Goal: Task Accomplishment & Management: Manage account settings

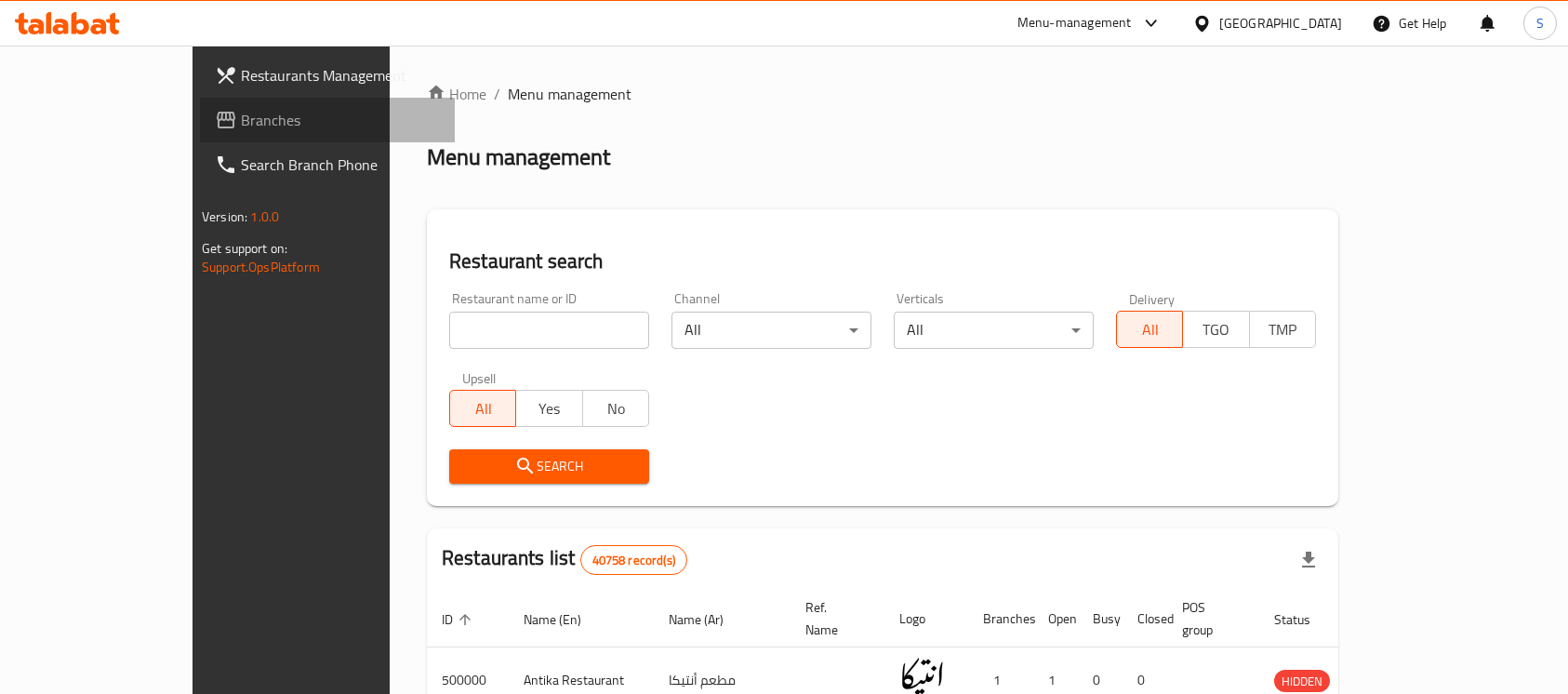
click at [241, 124] on span "Branches" at bounding box center [340, 120] width 199 height 23
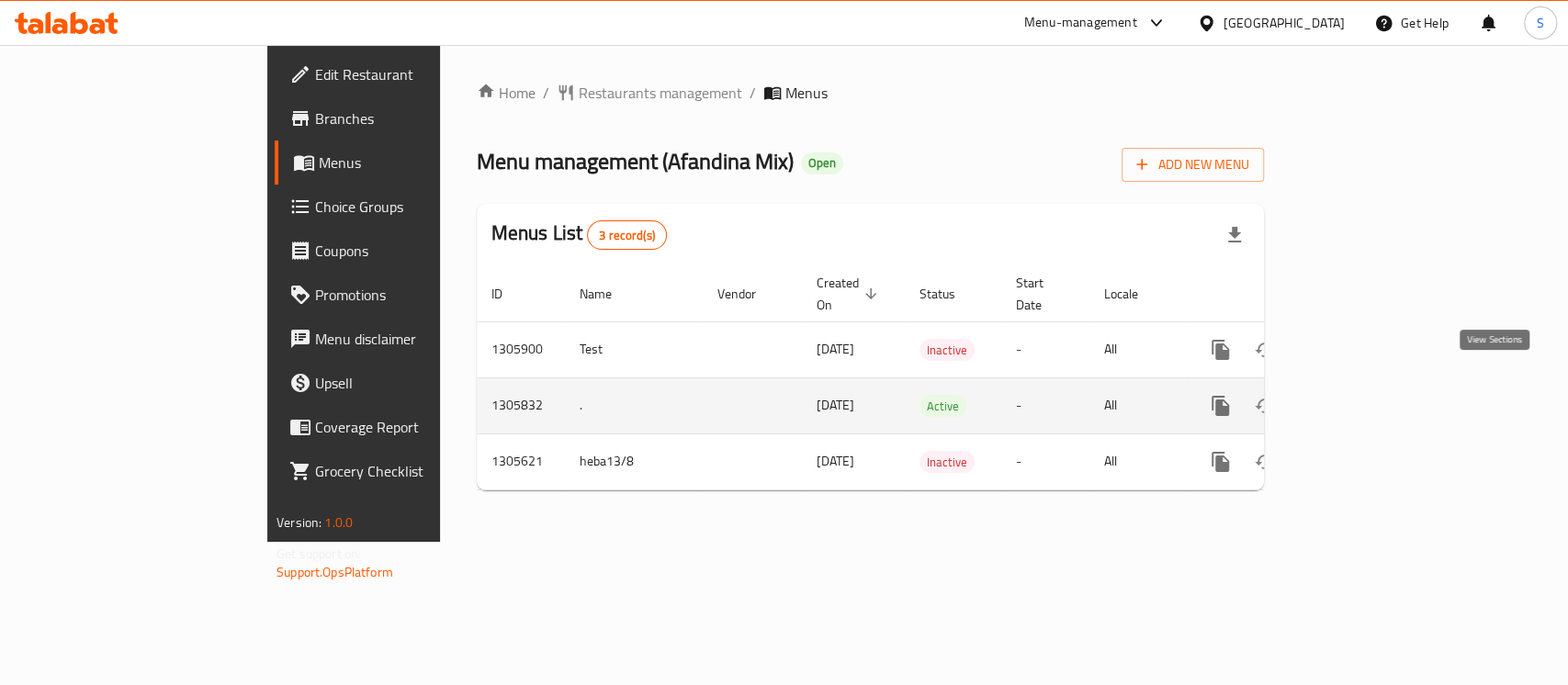
click at [1375, 383] on link "enhanced table" at bounding box center [1352, 405] width 44 height 44
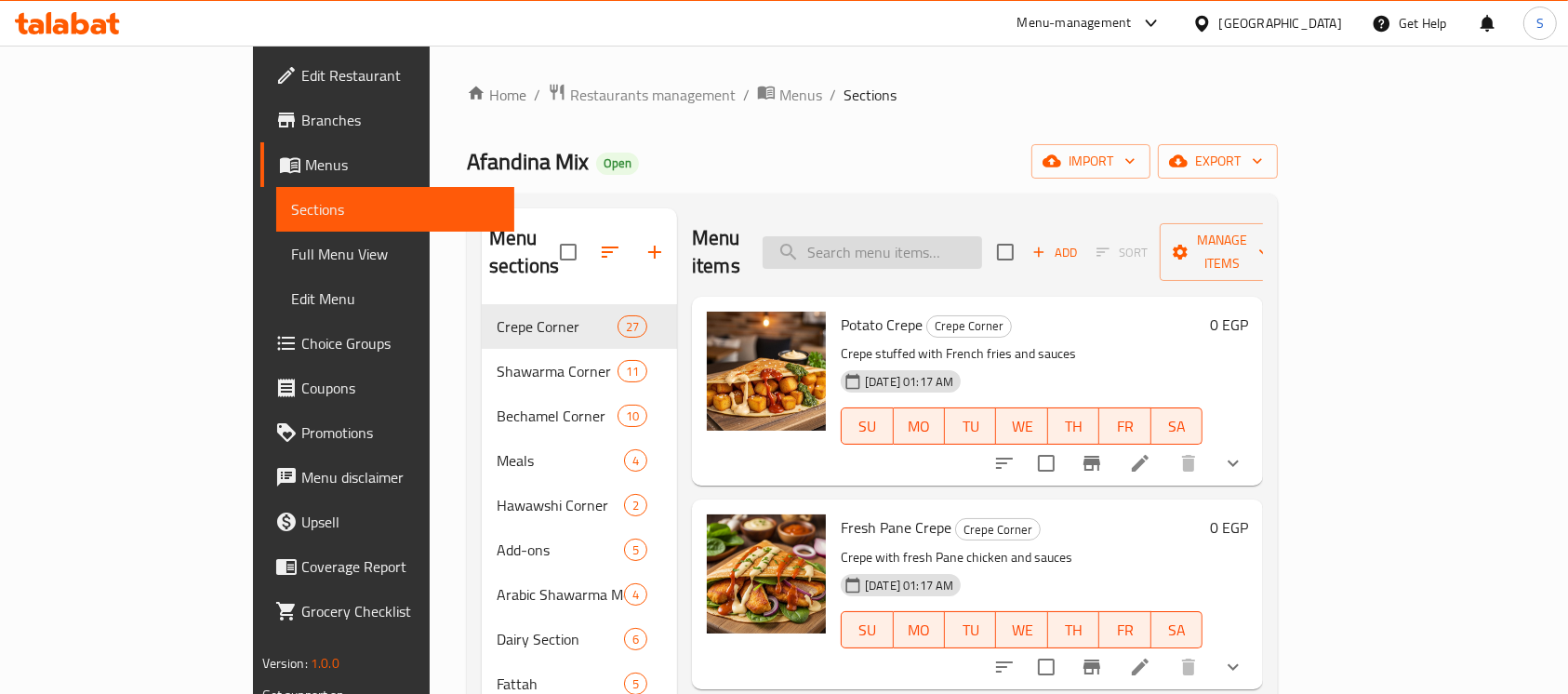
click at [982, 236] on input "search" at bounding box center [871, 252] width 219 height 33
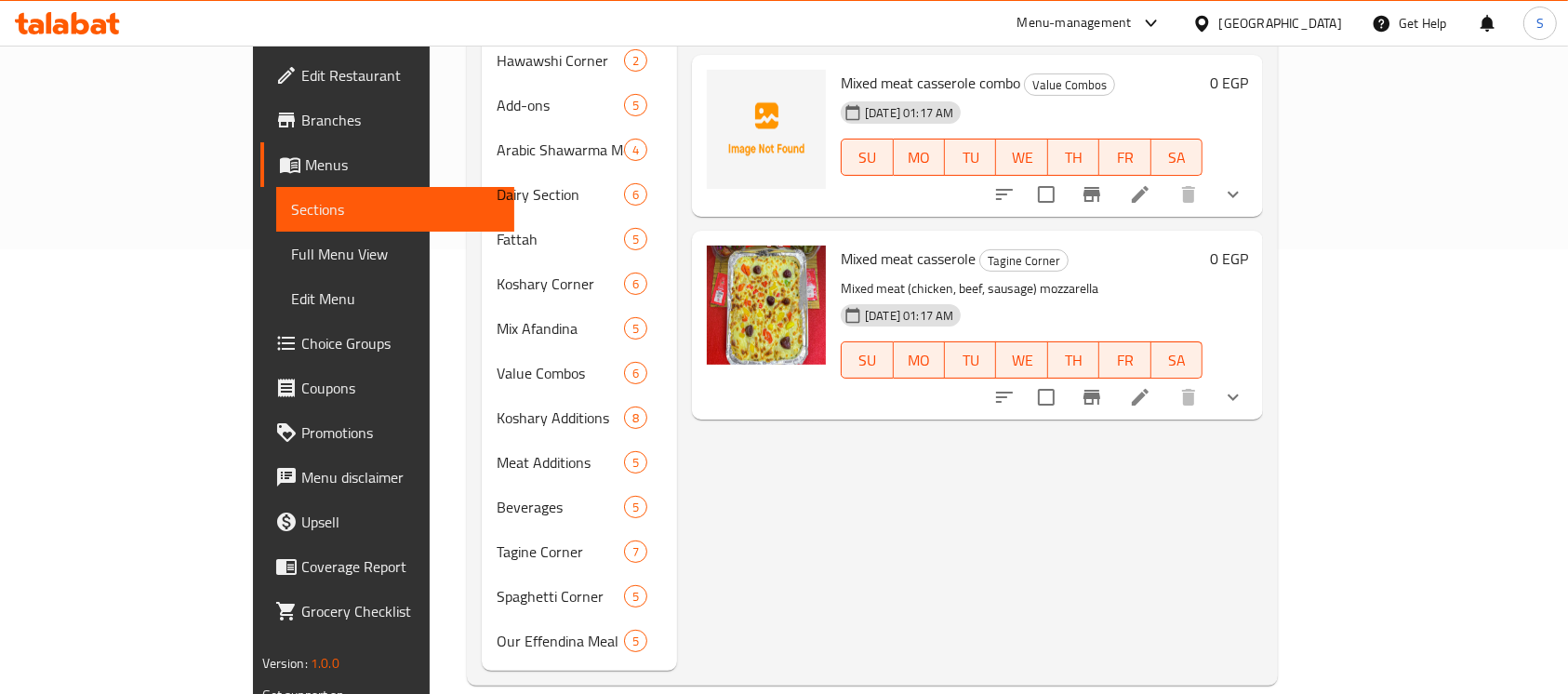
scroll to position [446, 0]
type input "mixed meat"
click at [1152, 386] on icon at bounding box center [1140, 397] width 23 height 23
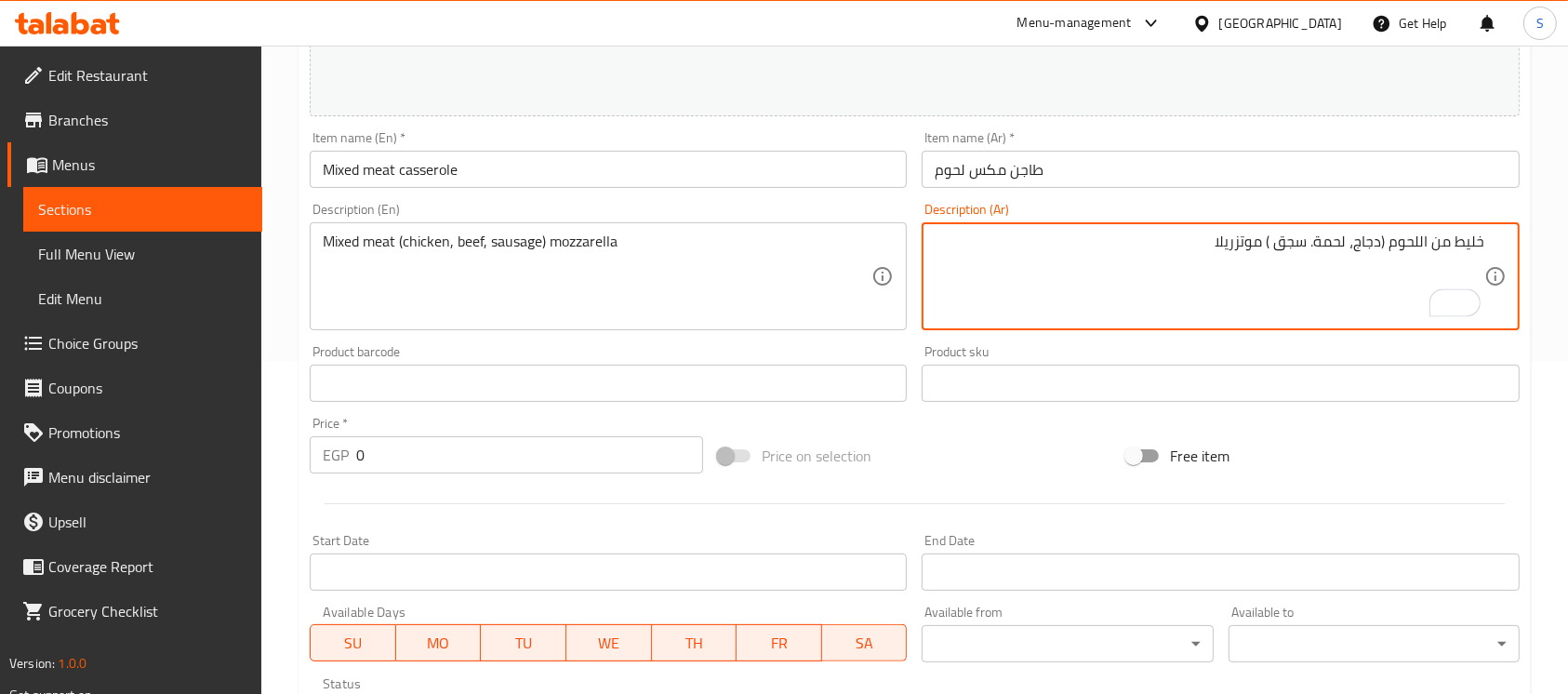
scroll to position [688, 0]
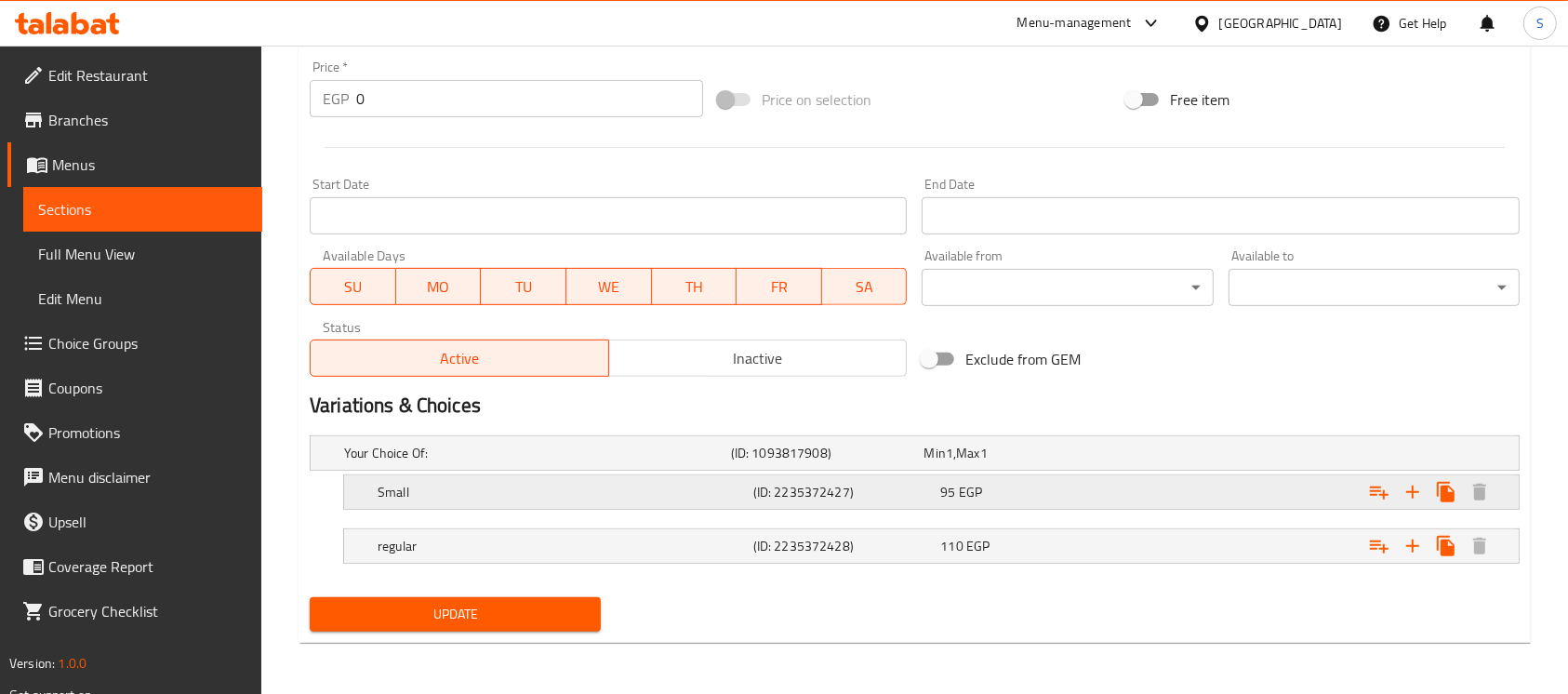
click at [1095, 463] on div "95 EGP" at bounding box center [1016, 453] width 186 height 19
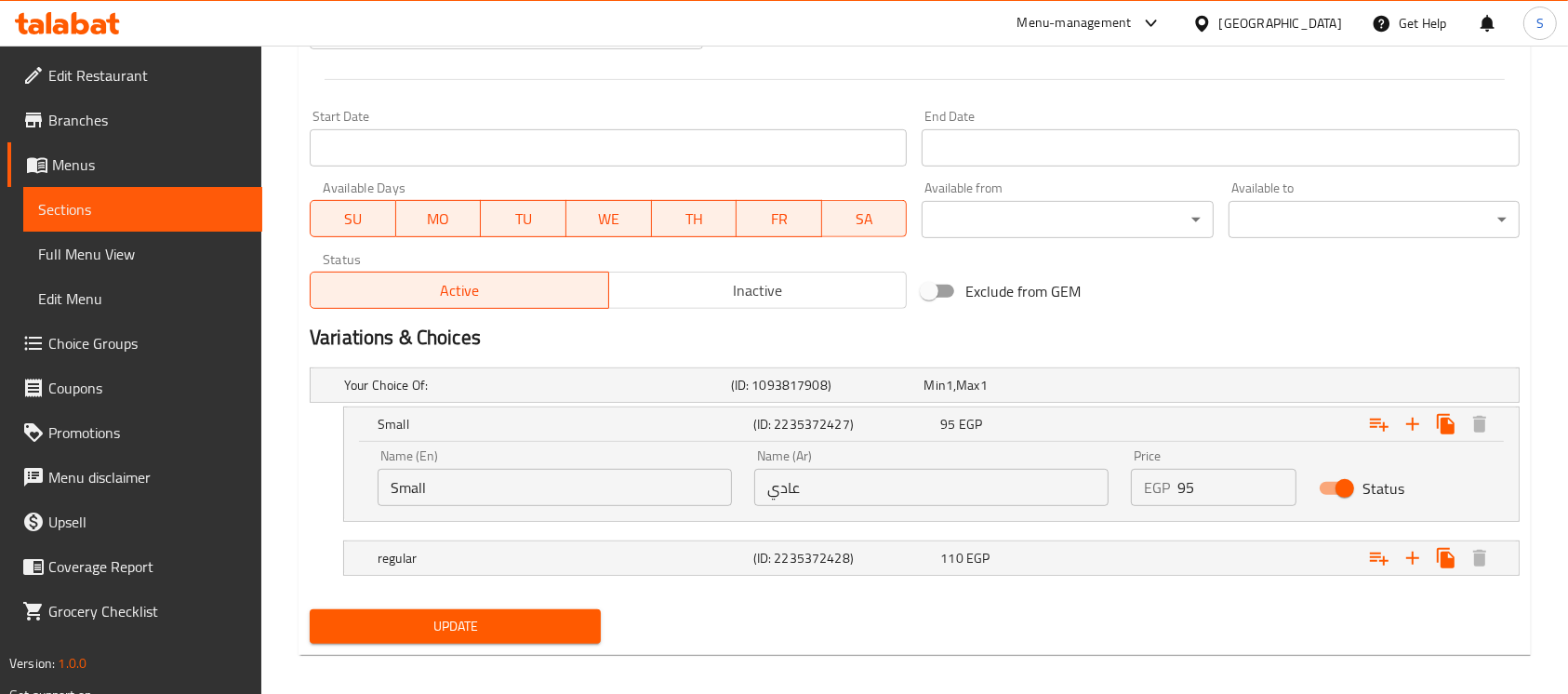
scroll to position [767, 0]
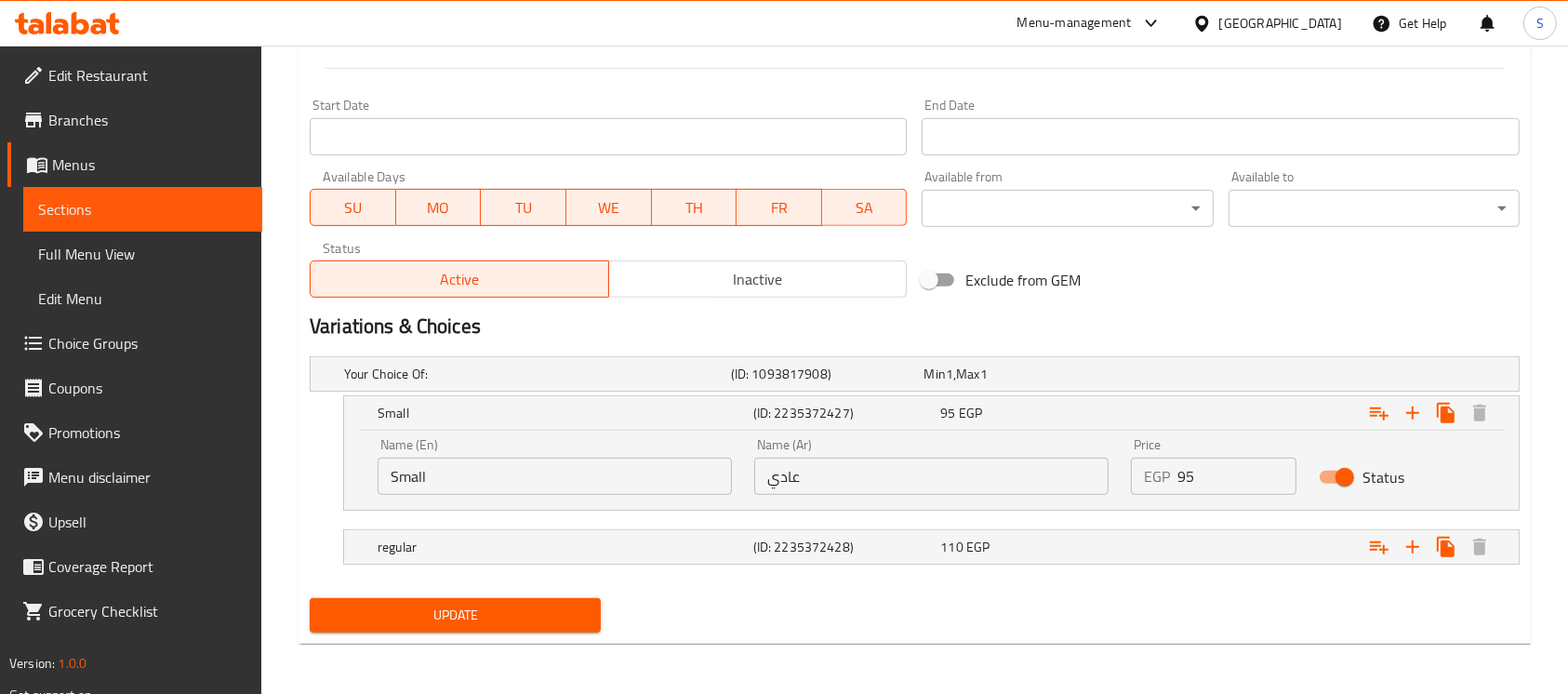
click at [607, 461] on input "Small" at bounding box center [555, 477] width 354 height 38
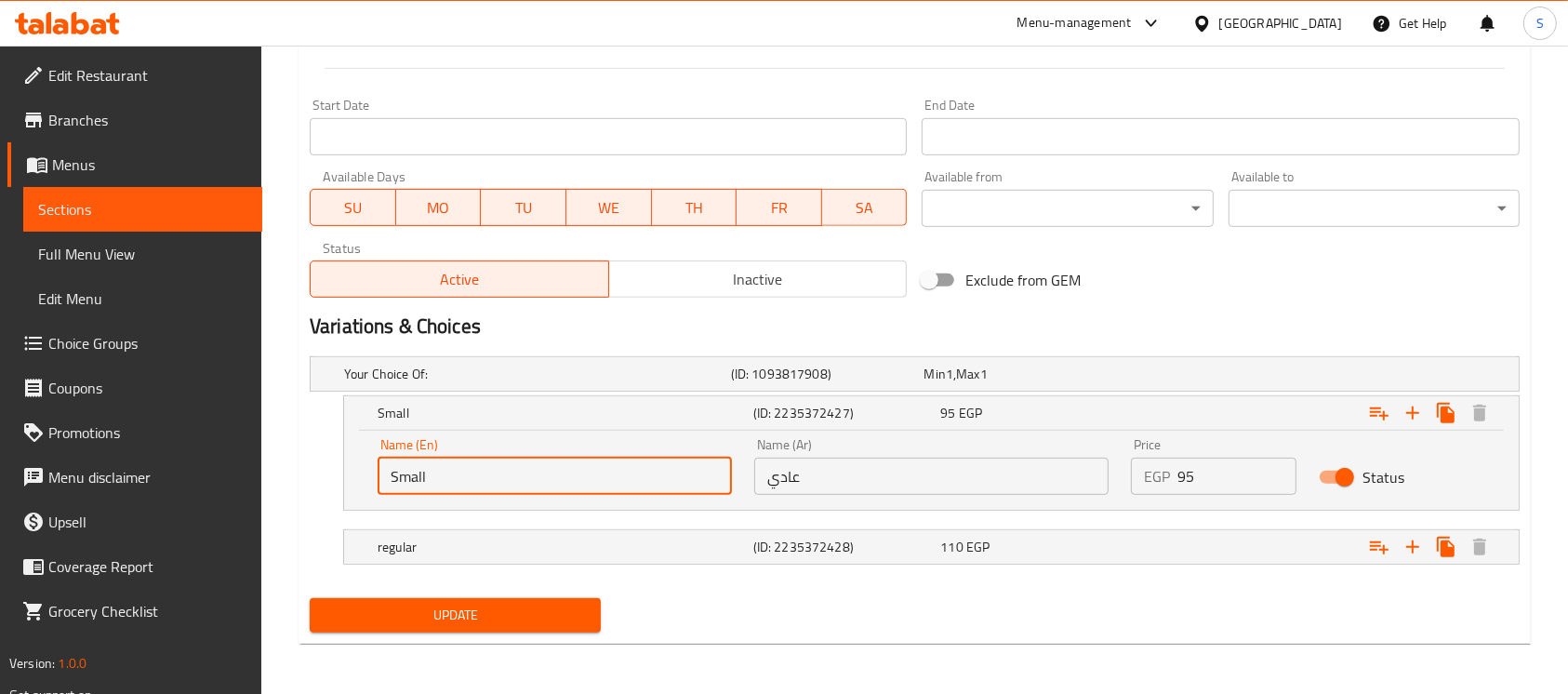
click at [608, 467] on input "Small" at bounding box center [555, 477] width 354 height 38
click at [612, 462] on input "Small" at bounding box center [555, 477] width 354 height 38
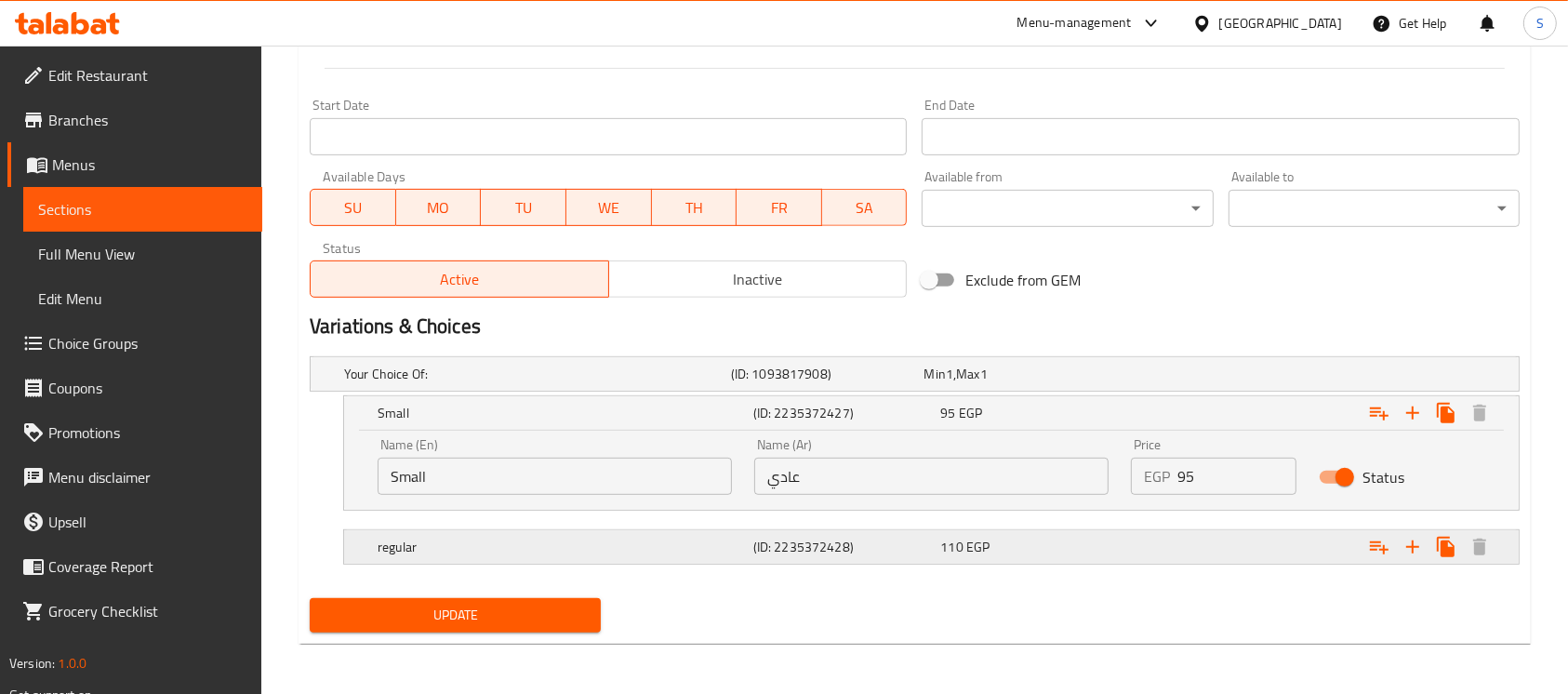
click at [1005, 384] on div "110 EGP" at bounding box center [1016, 374] width 186 height 19
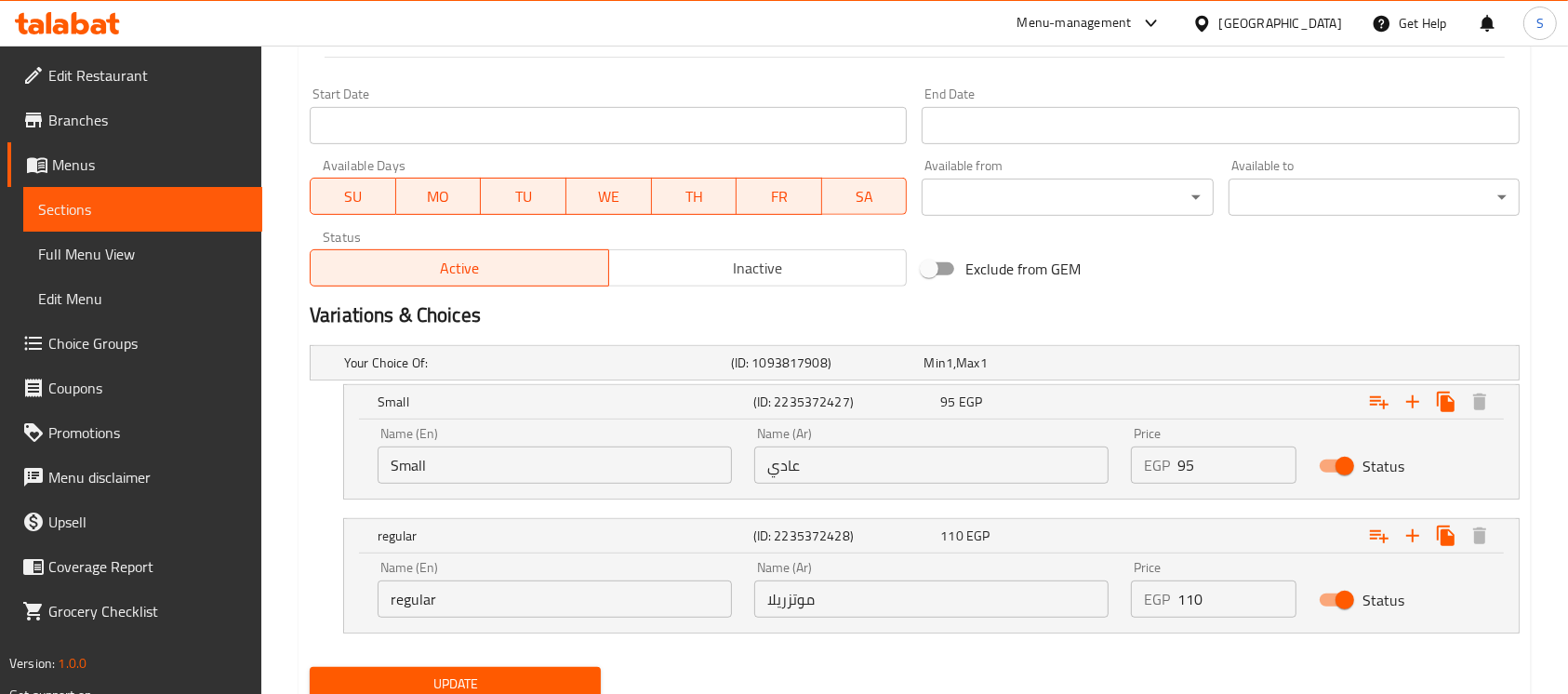
scroll to position [848, 0]
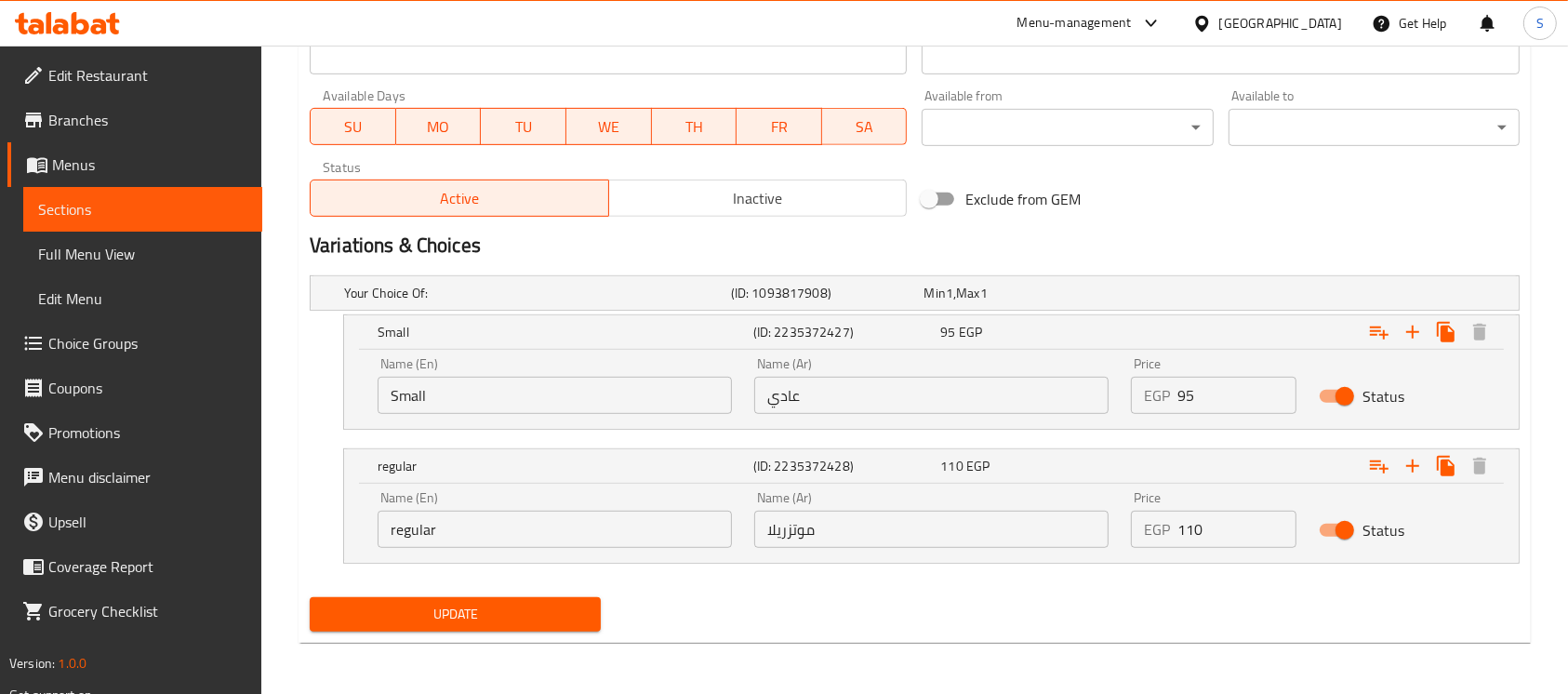
click at [543, 540] on input "regular" at bounding box center [555, 529] width 354 height 38
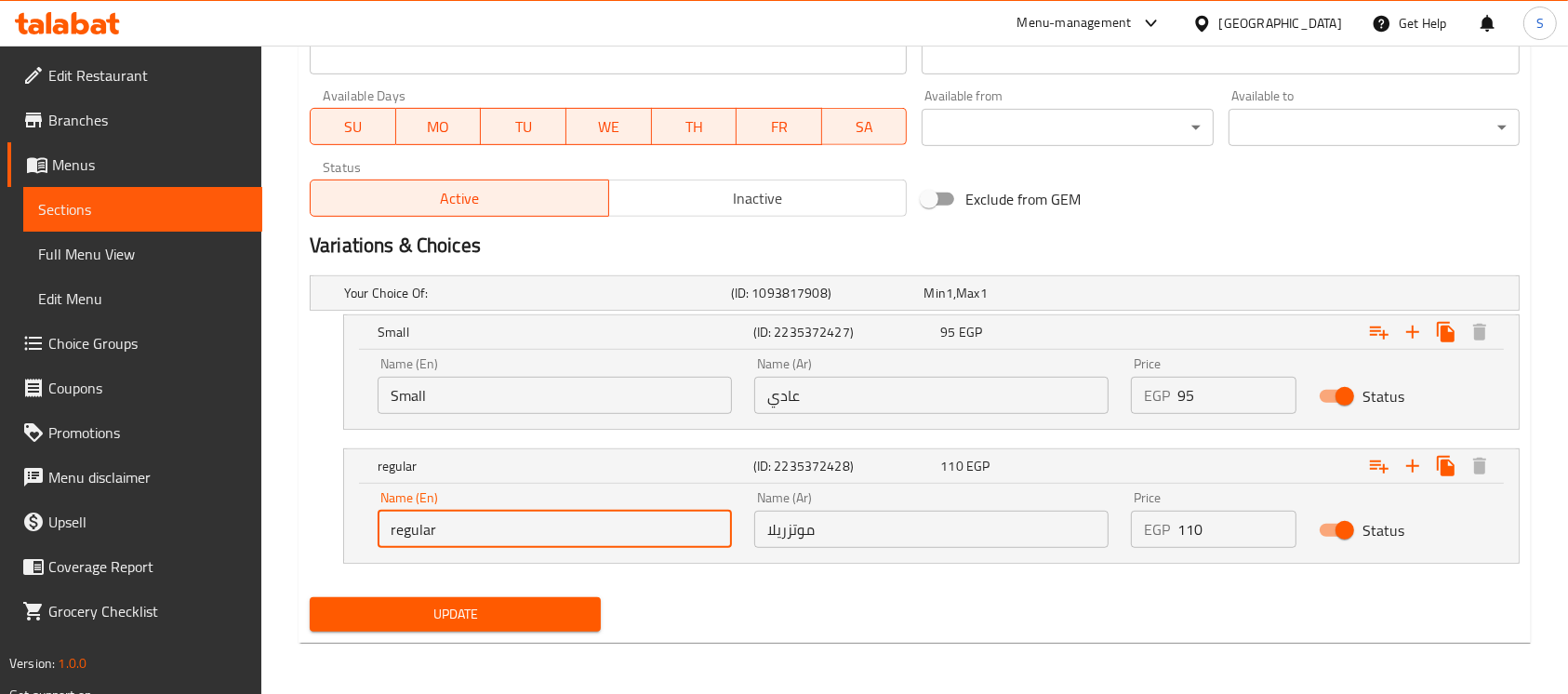
click at [540, 540] on input "regular" at bounding box center [555, 529] width 354 height 38
type input "ة"
type input "Mozzarella"
click at [537, 390] on input "Small" at bounding box center [555, 396] width 354 height 38
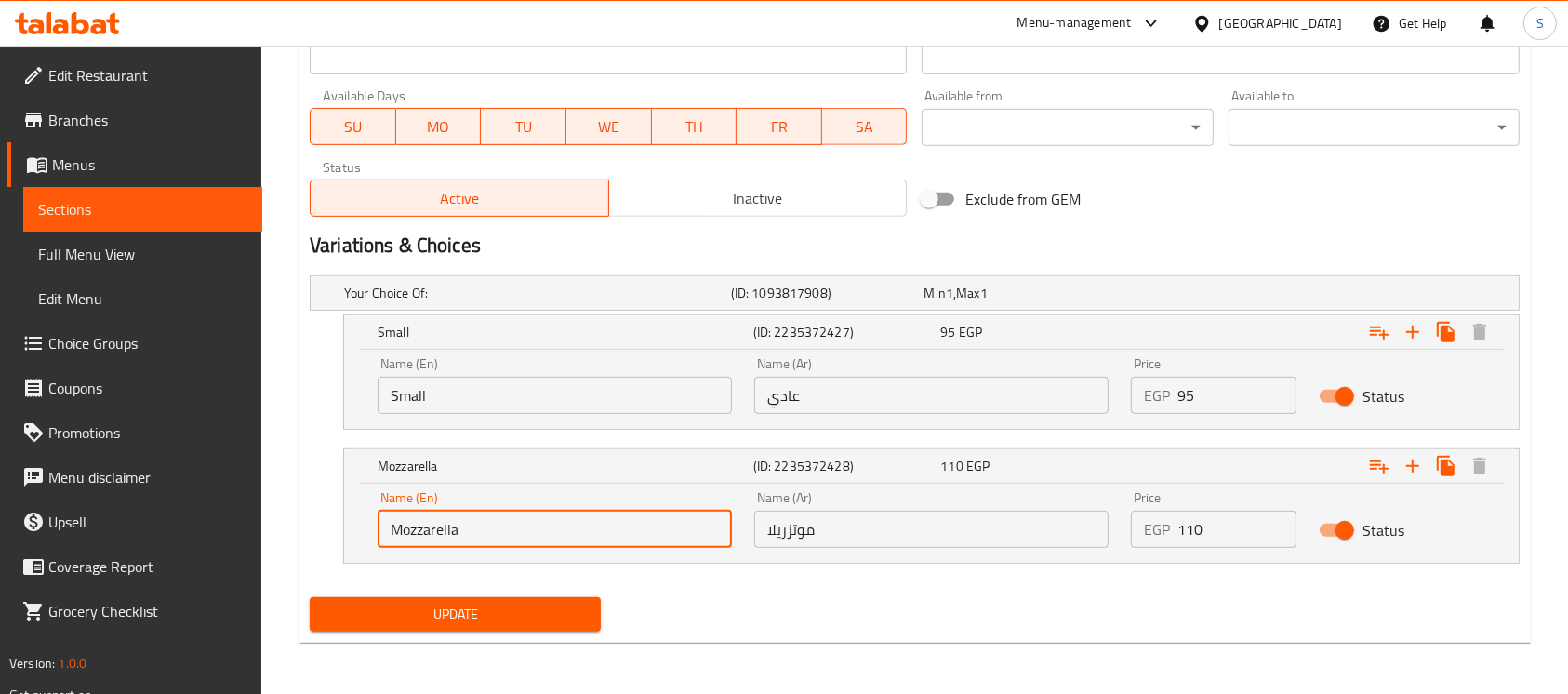
click at [541, 395] on input "Small" at bounding box center [555, 396] width 354 height 38
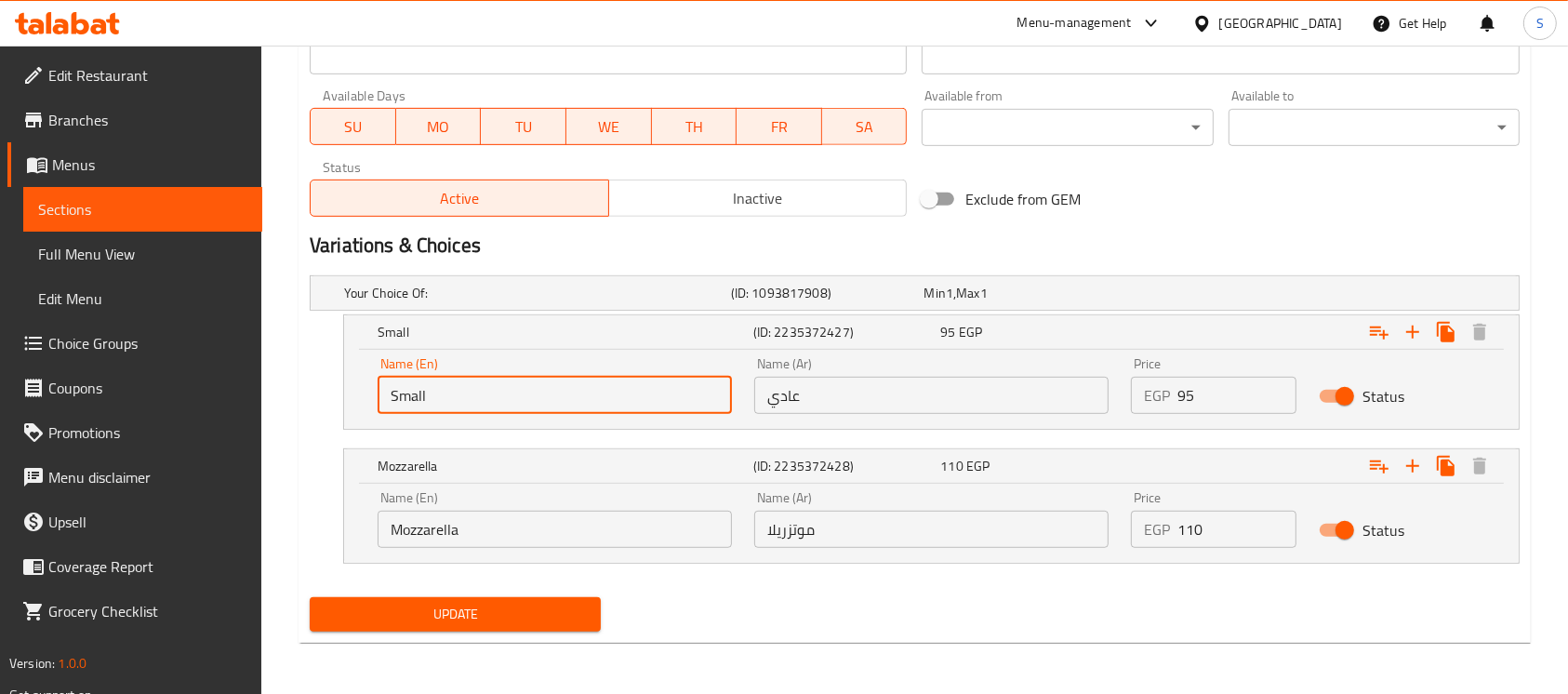
click at [541, 395] on input "Small" at bounding box center [555, 396] width 354 height 38
type input "Regular"
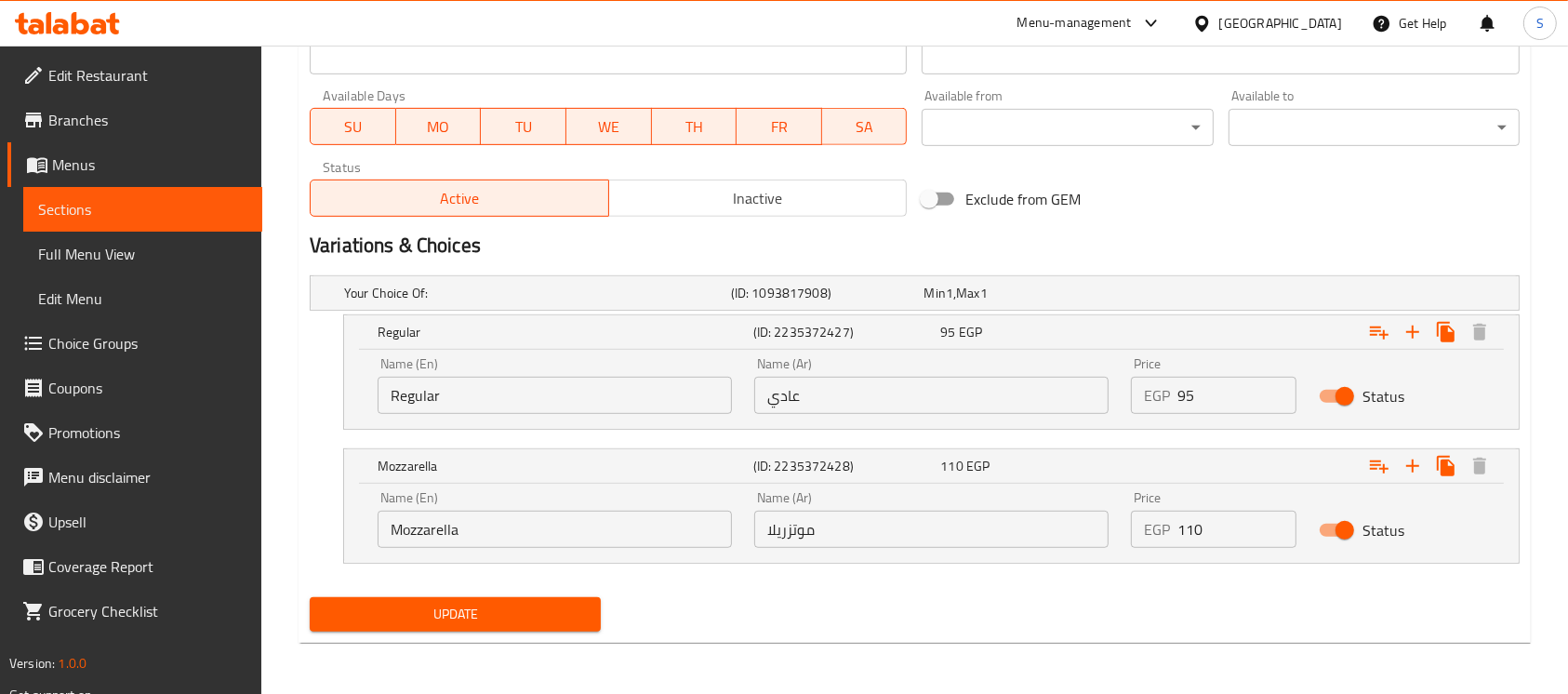
click at [1114, 246] on h2 "Variations & Choices" at bounding box center [914, 245] width 1210 height 28
click at [401, 622] on span "Update" at bounding box center [455, 614] width 261 height 24
